Goal: Task Accomplishment & Management: Use online tool/utility

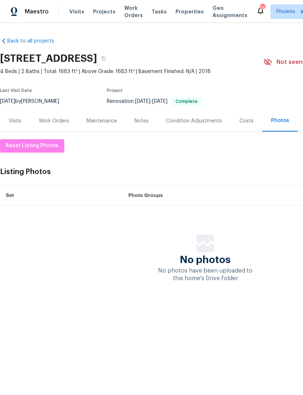
click at [144, 125] on div "Notes" at bounding box center [142, 120] width 32 height 21
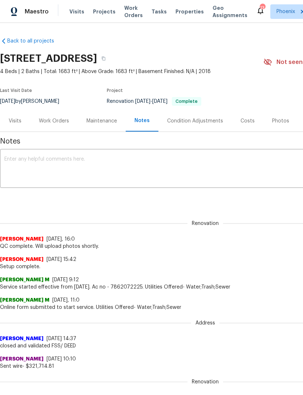
click at [204, 164] on textarea at bounding box center [204, 168] width 401 height 25
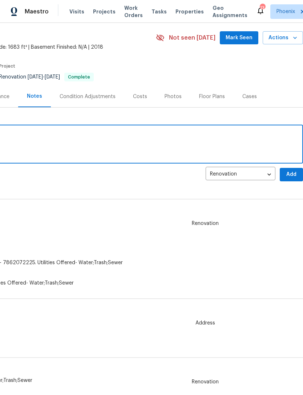
scroll to position [24, 107]
type textarea "Photos uploaded"
click at [292, 175] on span "Add" at bounding box center [291, 174] width 12 height 9
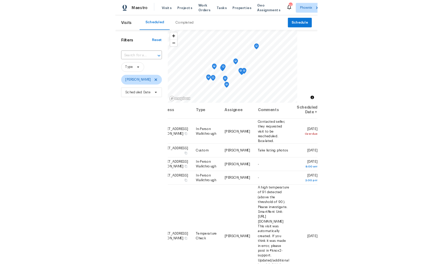
scroll to position [3, 61]
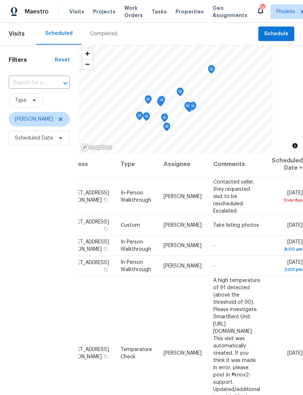
click at [0, 0] on icon at bounding box center [0, 0] width 0 height 0
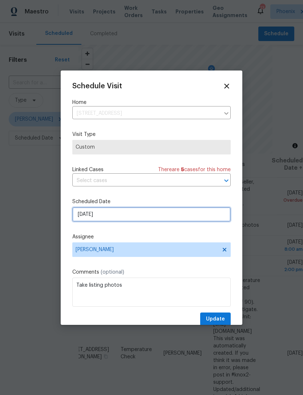
click at [159, 217] on input "[DATE]" at bounding box center [151, 214] width 158 height 15
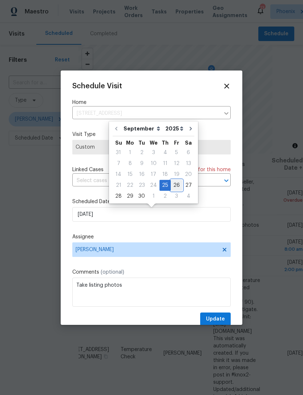
click at [175, 187] on div "26" at bounding box center [177, 185] width 12 height 10
type input "[DATE]"
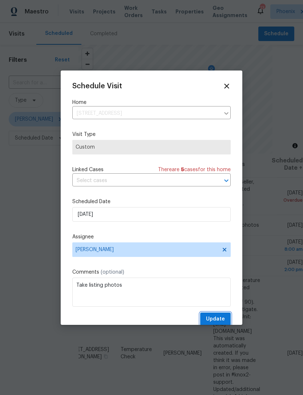
click at [225, 319] on button "Update" at bounding box center [215, 318] width 30 height 13
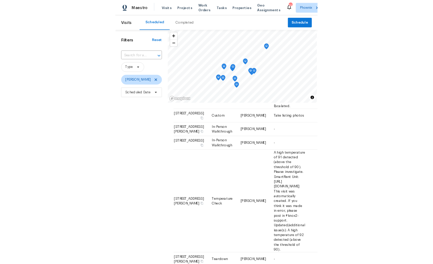
scroll to position [55, 0]
